Goal: Information Seeking & Learning: Learn about a topic

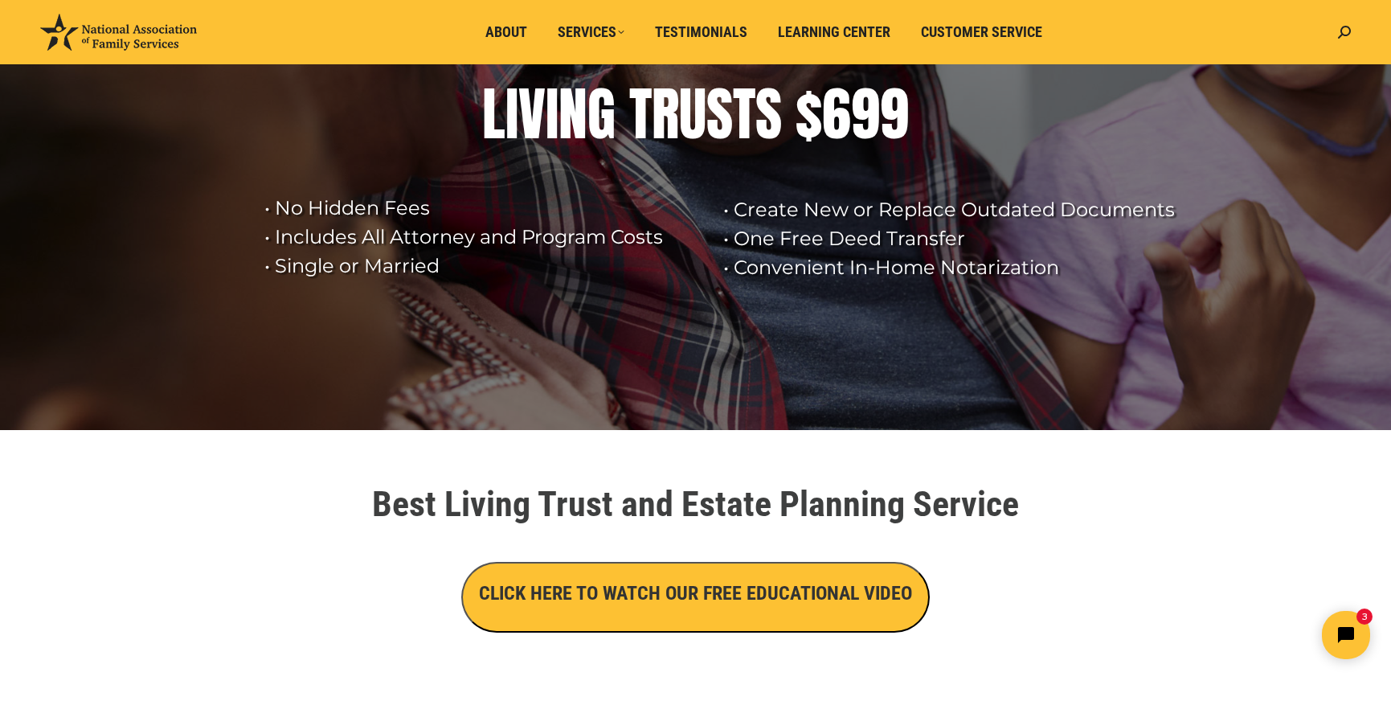
scroll to position [166, 0]
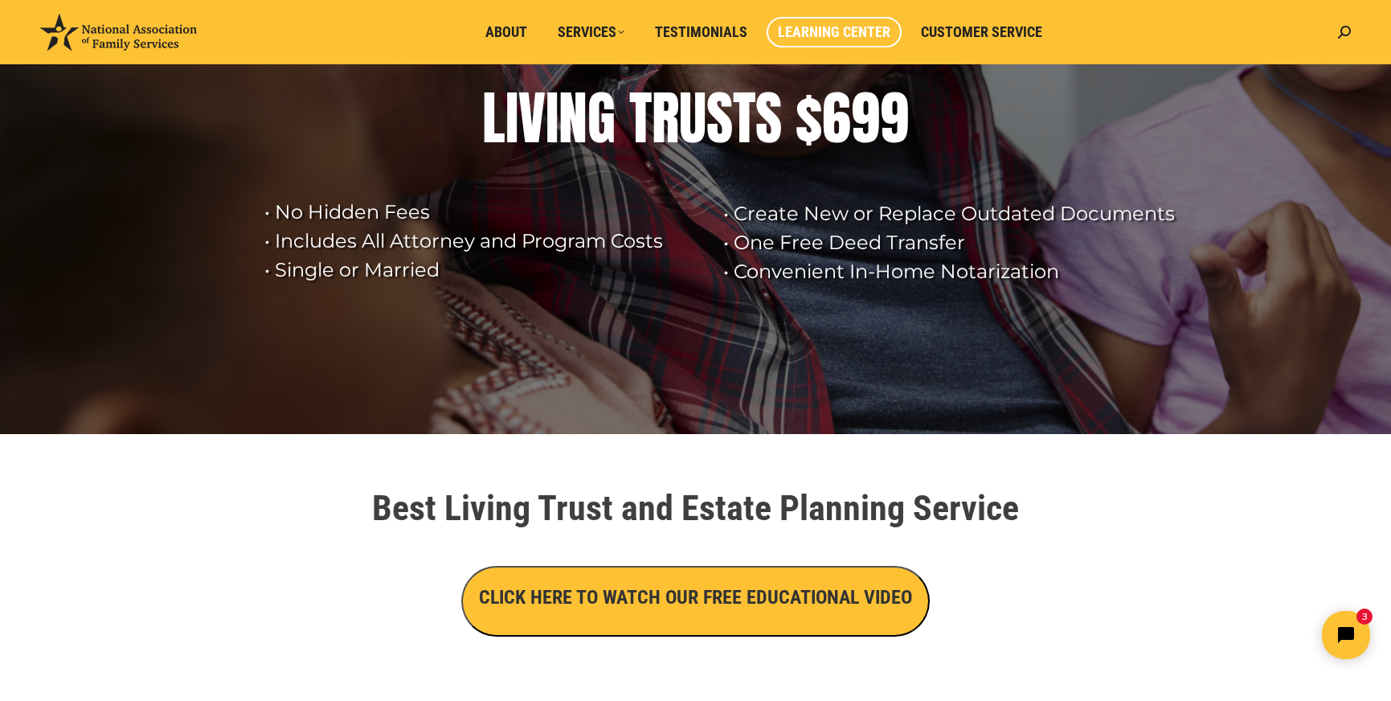
click at [845, 35] on span "Learning Center" at bounding box center [834, 32] width 112 height 18
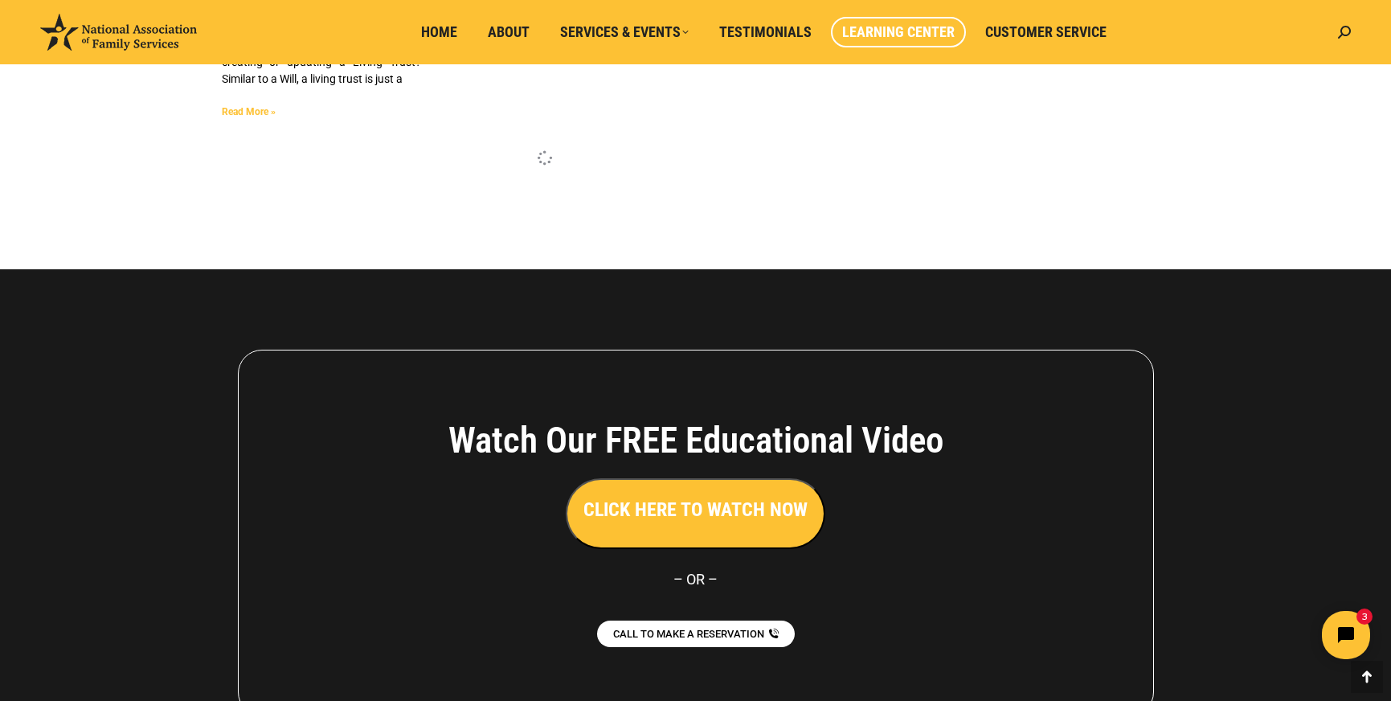
scroll to position [4325, 0]
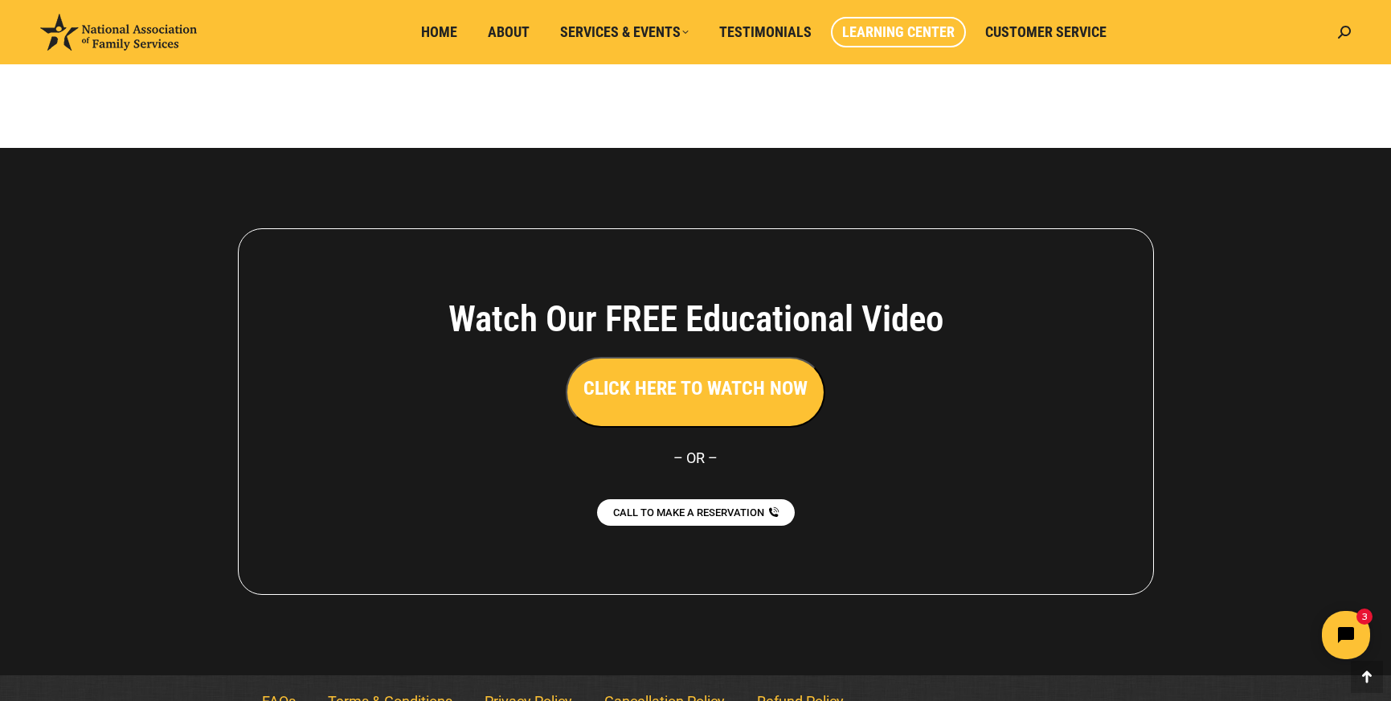
click at [681, 374] on h3 "CLICK HERE TO WATCH NOW" at bounding box center [695, 387] width 224 height 27
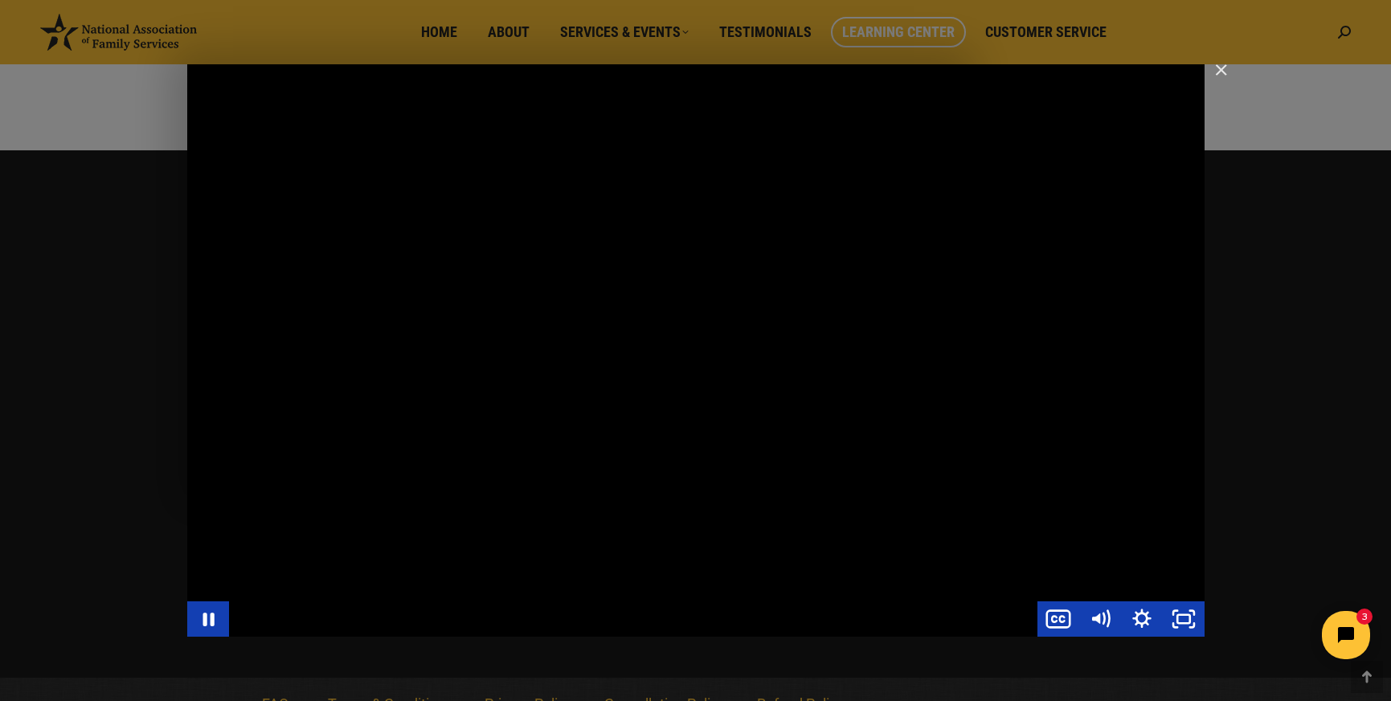
scroll to position [4327, 0]
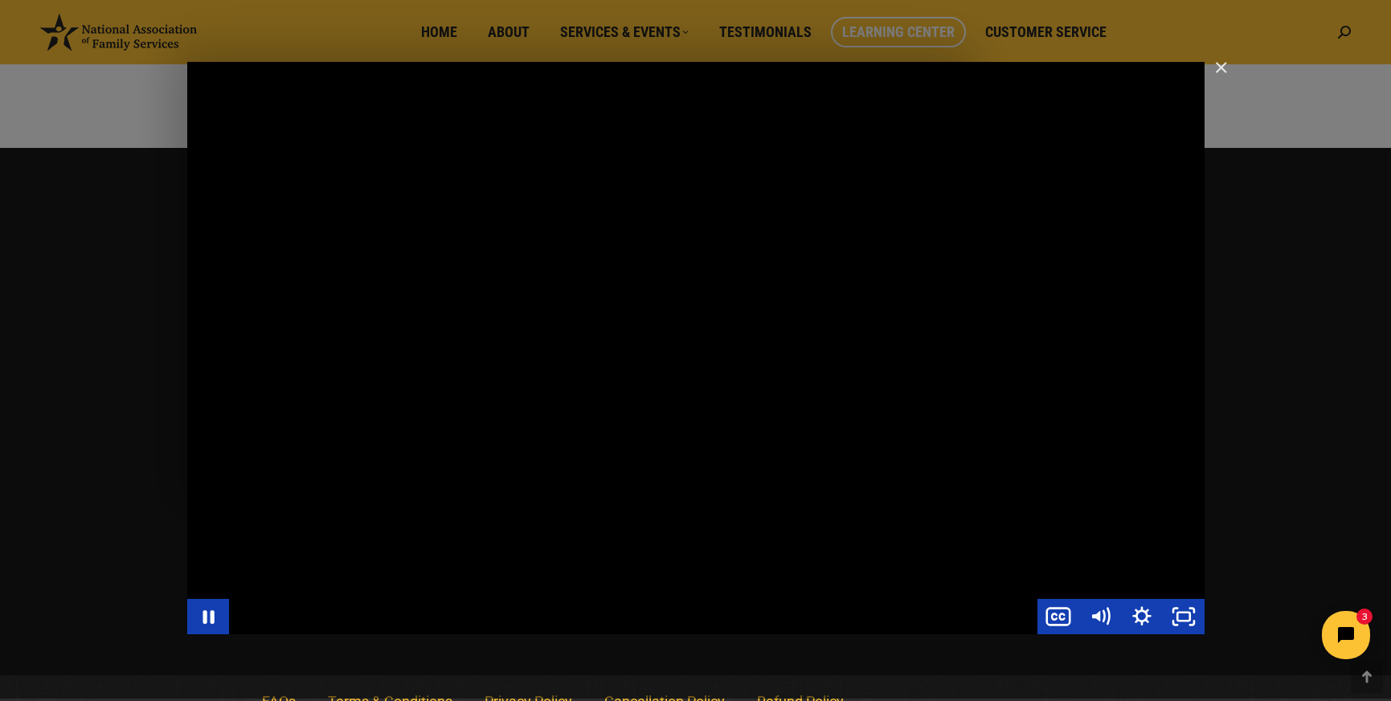
click at [606, 395] on div "Main Video - Full Webinar (Emma) Landon V1.4" at bounding box center [695, 348] width 1017 height 572
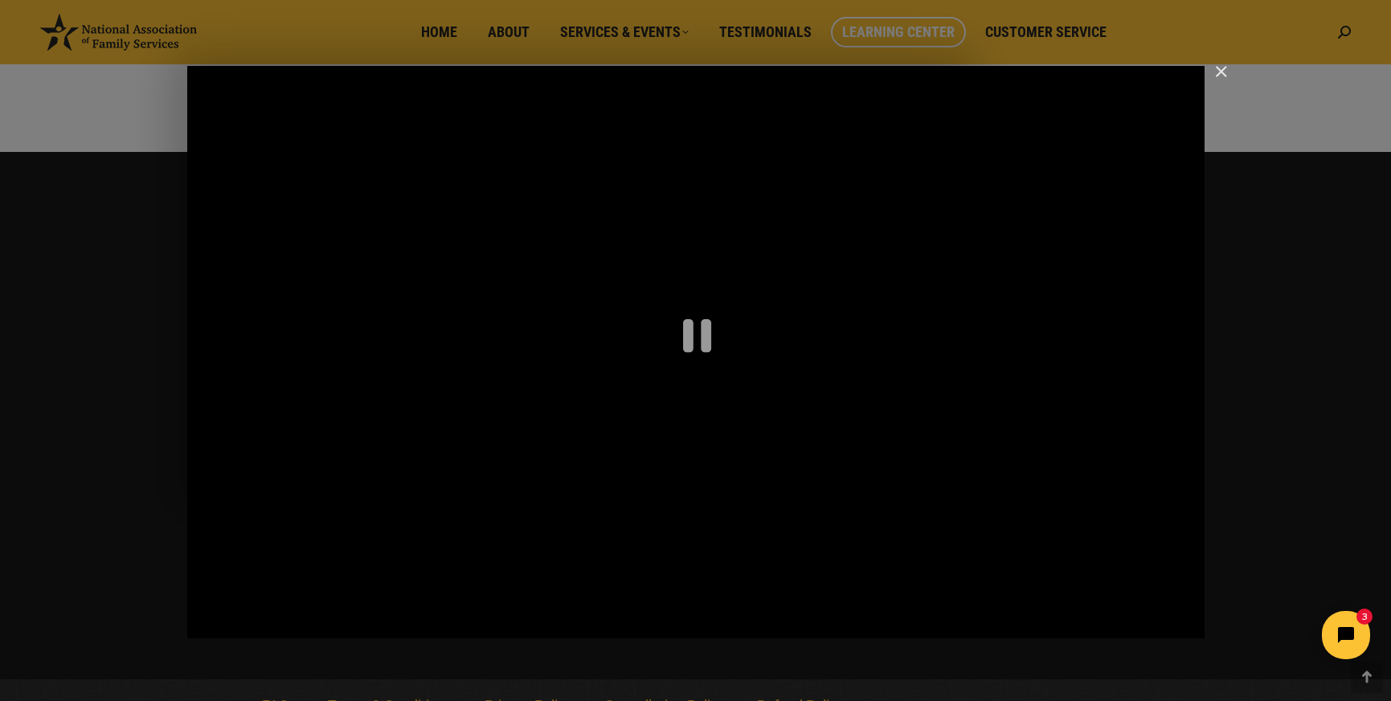
scroll to position [4322, 0]
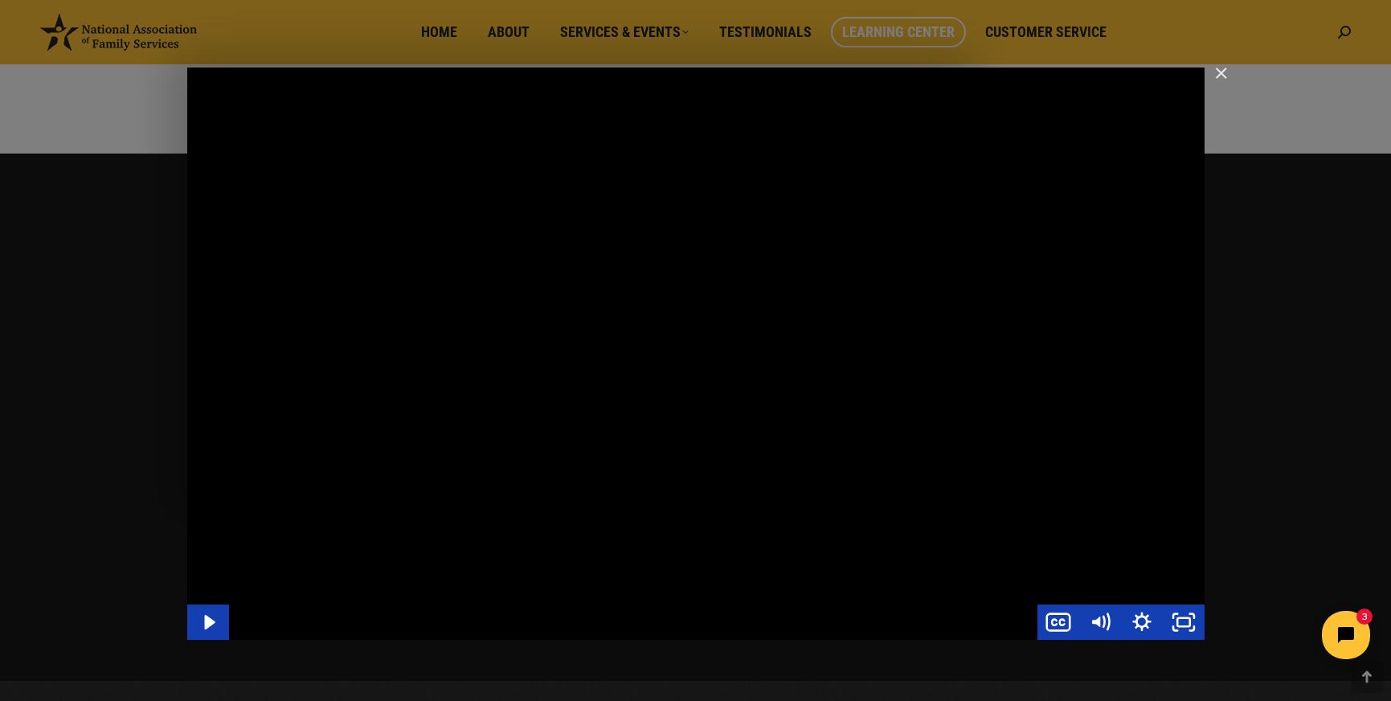
click at [606, 395] on div "Main Video - Full Webinar (Emma) Landon V1.4" at bounding box center [695, 353] width 1017 height 572
click at [882, 138] on div "Main Video - Full Webinar (Emma) Landon V1.4" at bounding box center [695, 353] width 1017 height 572
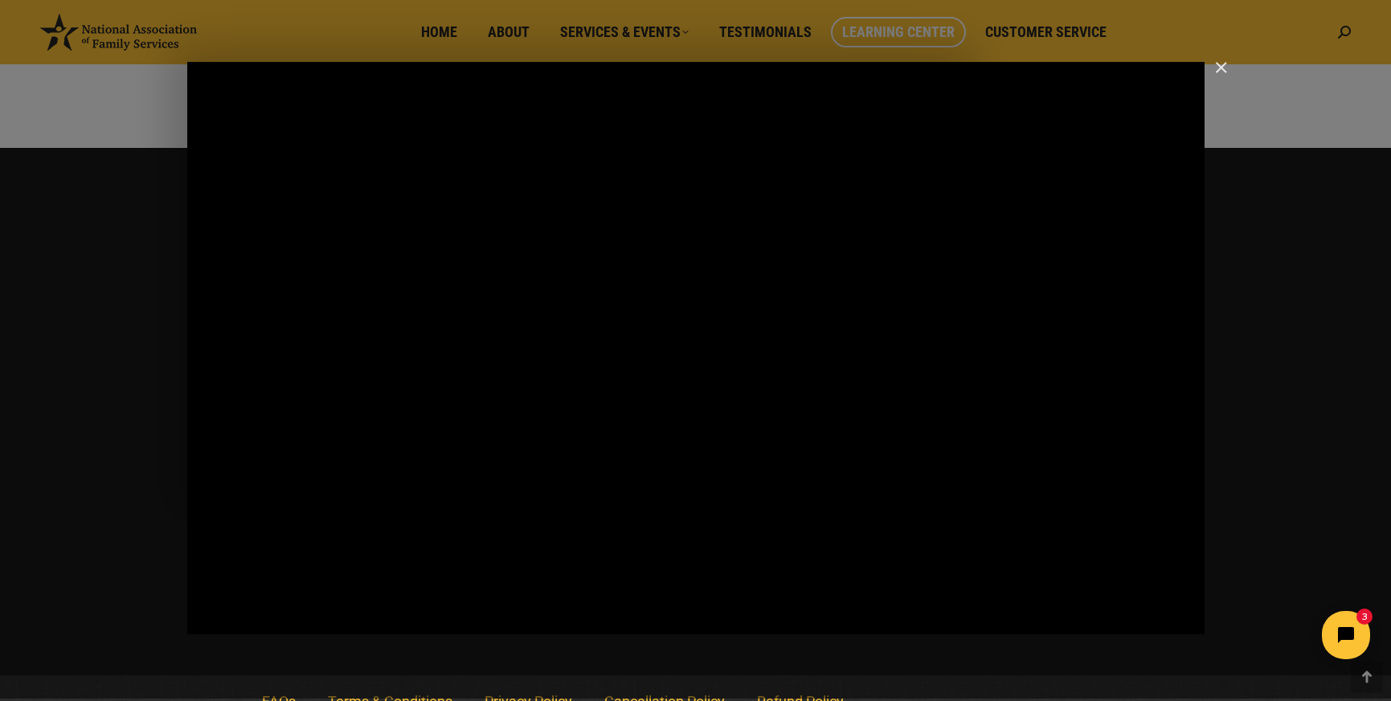
click at [882, 138] on div "Main Video - Full Webinar (Emma) Landon V1.4" at bounding box center [695, 348] width 1017 height 572
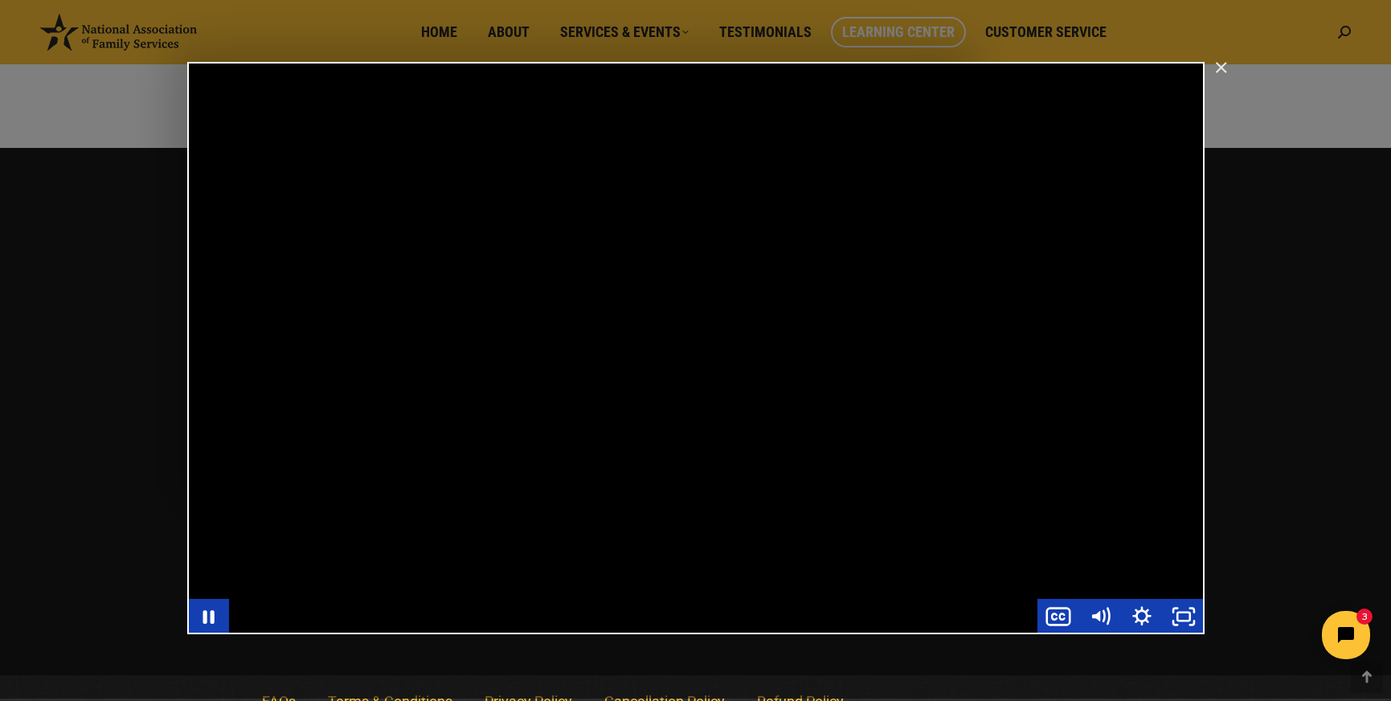
click at [1073, 164] on div "Main Video - Full Webinar (Emma) Landon V1.4" at bounding box center [695, 348] width 1017 height 572
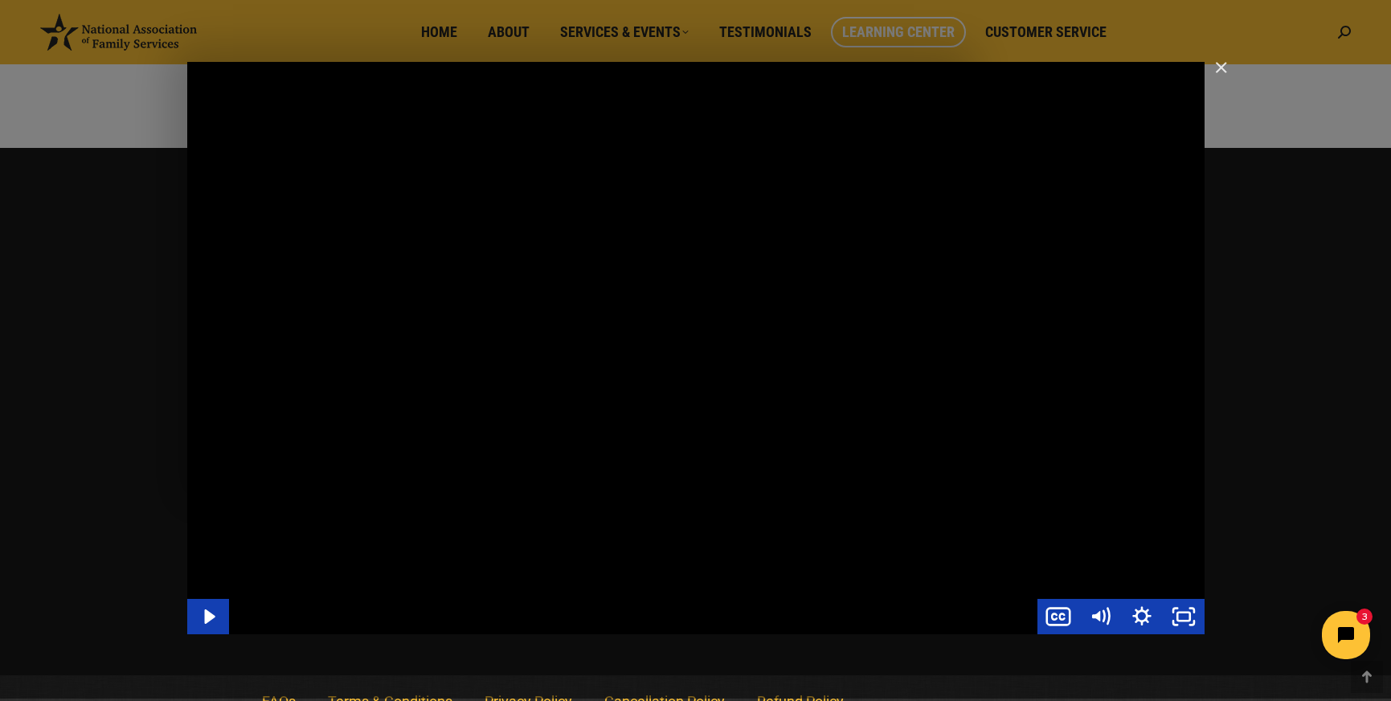
click at [1118, 159] on div "Main Video - Full Webinar (Emma) Landon V1.4" at bounding box center [695, 348] width 1017 height 572
click at [869, 202] on div "Main Video - Full Webinar (Emma) Landon V1.4" at bounding box center [695, 348] width 1017 height 572
click at [990, 293] on div "Main Video - Full Webinar (Emma) Landon V1.4" at bounding box center [695, 348] width 1017 height 572
click at [1121, 423] on div "Main Video - Full Webinar (Emma) Landon V1.4" at bounding box center [695, 348] width 1017 height 572
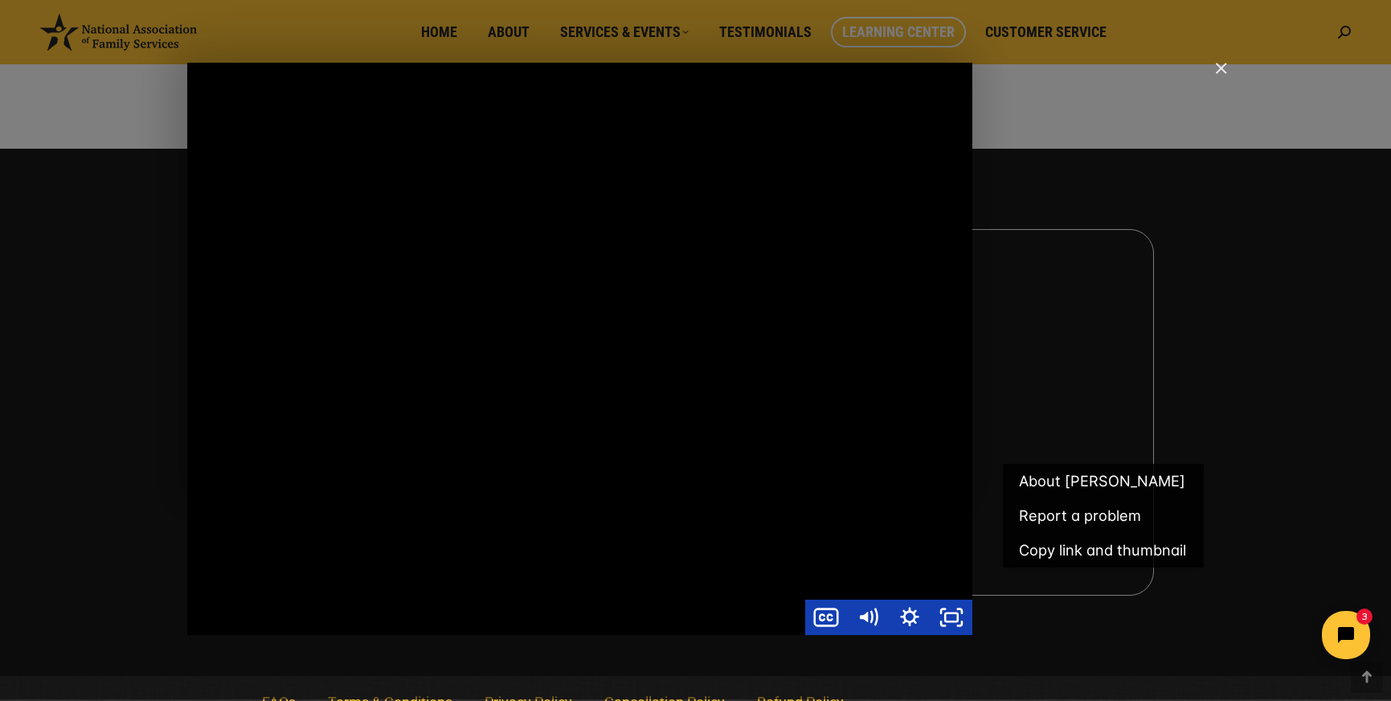
click at [865, 399] on div "Main Video - Full Webinar (Emma) Landon V1.4" at bounding box center [463, 349] width 1017 height 572
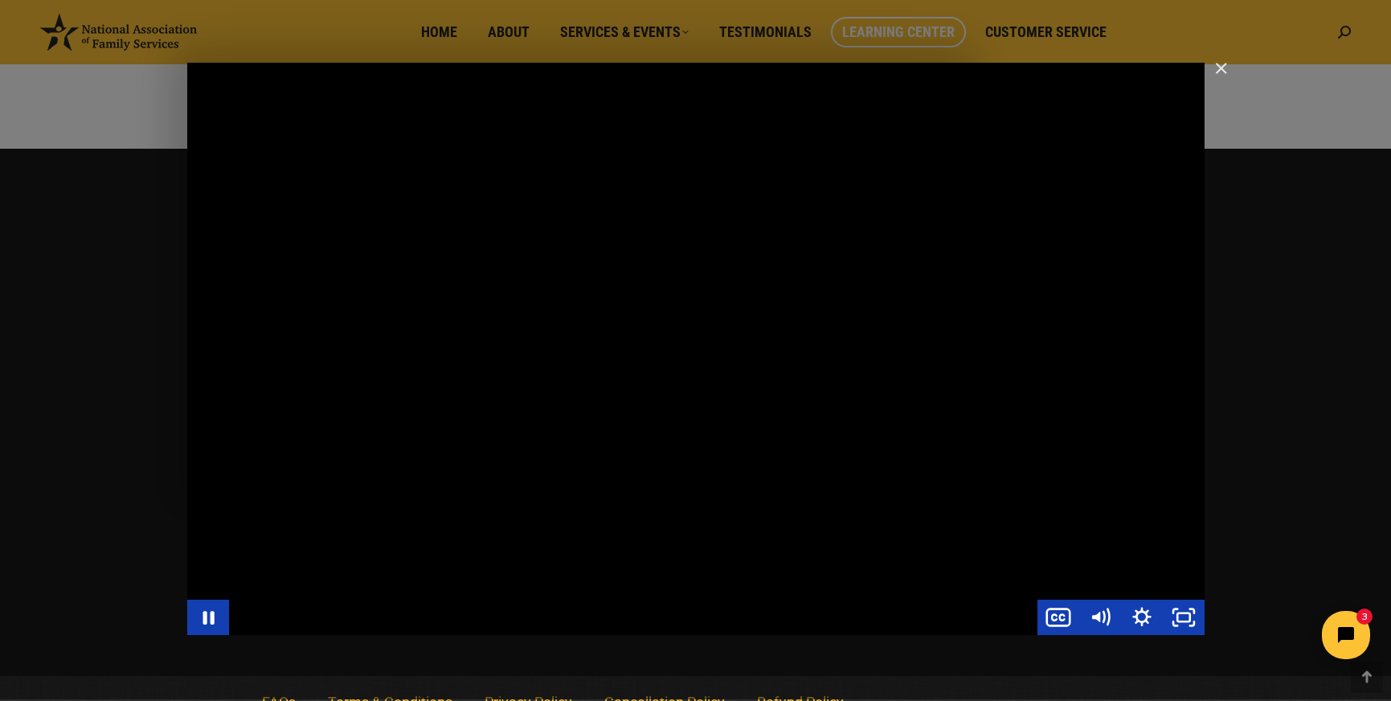
scroll to position [0, 0]
click at [1138, 150] on div "Main Video - Full Webinar (Emma) Landon V1.4" at bounding box center [695, 349] width 1017 height 572
click at [1080, 182] on div "Main Video - Full Webinar (Emma) Landon V1.4" at bounding box center [695, 349] width 1017 height 572
click at [1053, 133] on div "Main Video - Full Webinar (Emma) Landon V1.4" at bounding box center [695, 349] width 1017 height 572
click at [968, 335] on div "Main Video - Full Webinar (Emma) Landon V1.4" at bounding box center [695, 349] width 1017 height 572
